Goal: Transaction & Acquisition: Book appointment/travel/reservation

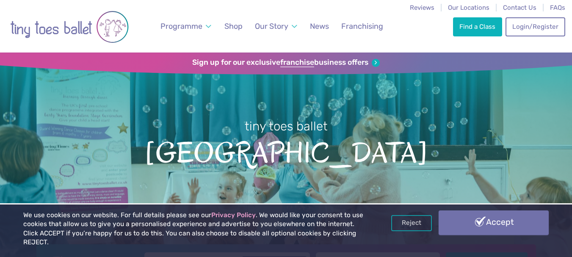
click at [503, 232] on link "Accept" at bounding box center [494, 222] width 111 height 25
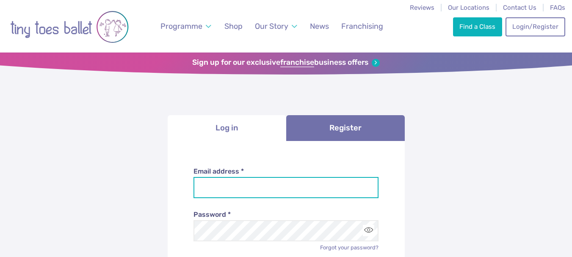
click at [236, 188] on input "Email address *" at bounding box center [286, 187] width 185 height 21
type input "**********"
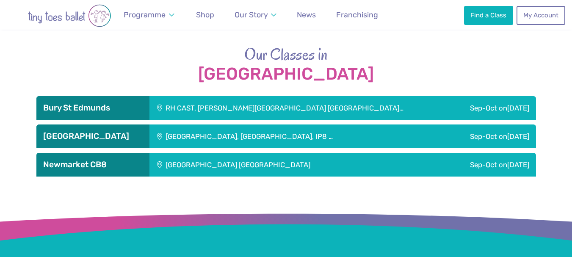
scroll to position [1128, 0]
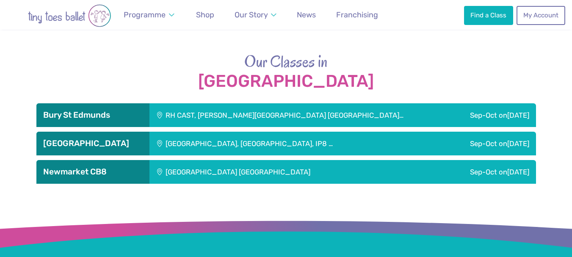
click at [431, 132] on div "Sep-Oct on Saturday" at bounding box center [482, 144] width 107 height 24
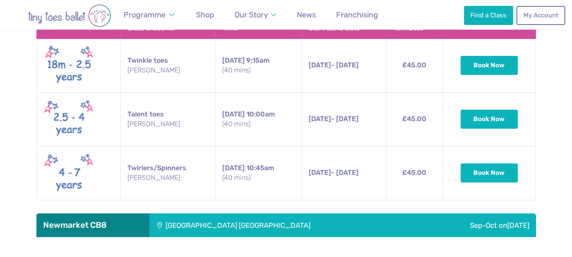
scroll to position [1311, 0]
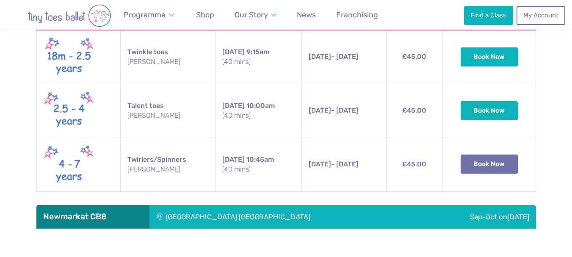
click at [481, 168] on button "Book Now" at bounding box center [490, 164] width 58 height 19
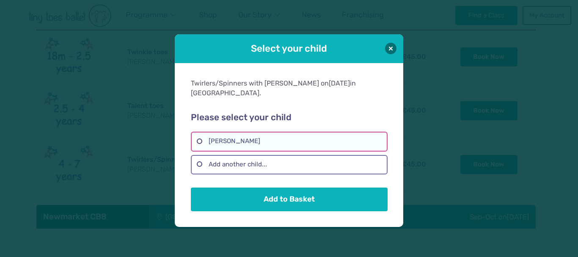
click at [247, 136] on label "Siobhan Lai" at bounding box center [289, 141] width 196 height 19
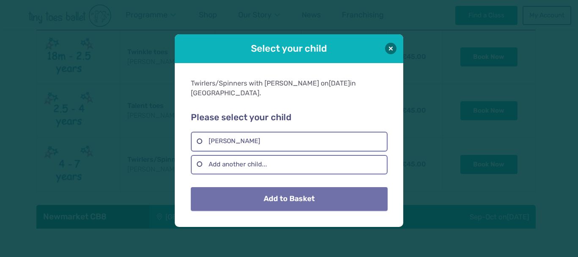
click at [257, 192] on button "Add to Basket" at bounding box center [289, 199] width 196 height 24
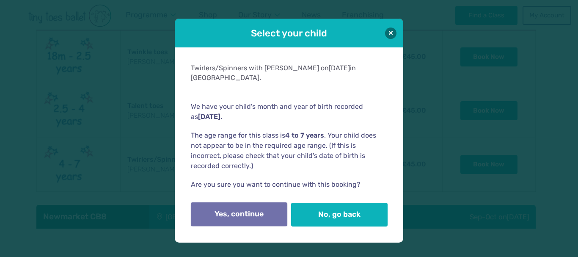
click at [235, 210] on button "Yes, continue" at bounding box center [239, 214] width 97 height 24
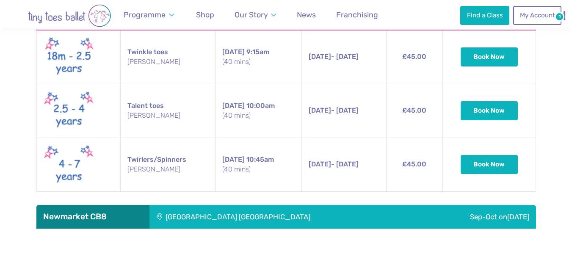
click at [0, 0] on img at bounding box center [0, 0] width 0 height 0
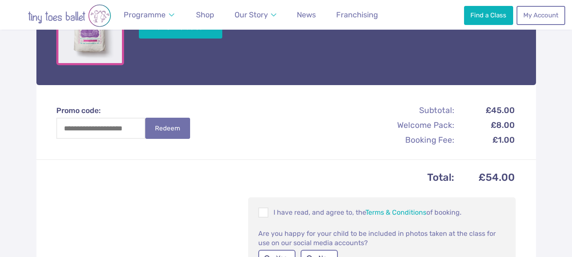
scroll to position [290, 0]
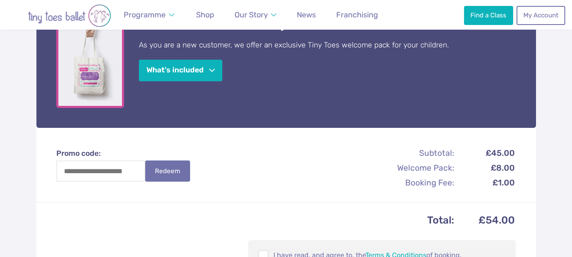
drag, startPoint x: 578, startPoint y: 109, endPoint x: 578, endPoint y: 99, distance: 10.2
click at [572, 99] on html "Reviews Our Locations Contact Us FAQs Programme Weekly Classes Inclusive Dance …" at bounding box center [286, 218] width 572 height 1017
